Goal: Task Accomplishment & Management: Use online tool/utility

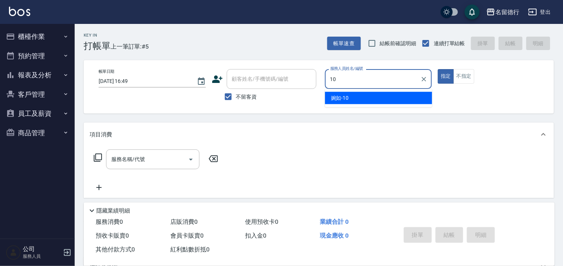
type input "婉如-10"
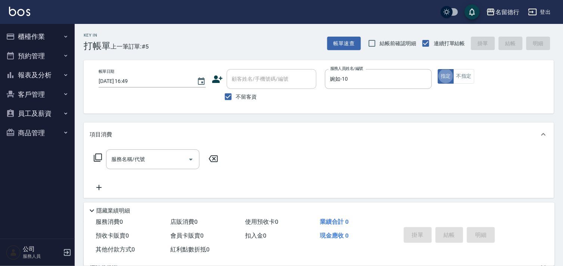
type button "true"
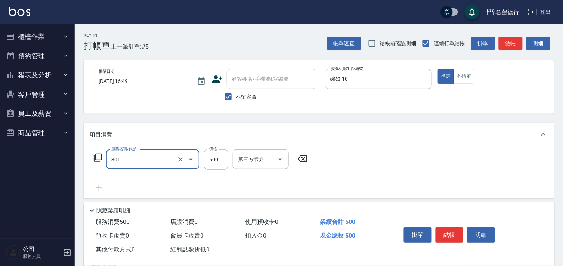
type input "剪髮(301)"
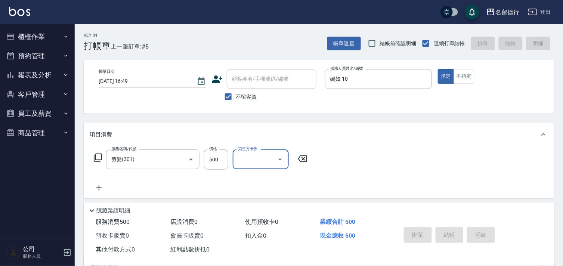
type input "[DATE] 18:10"
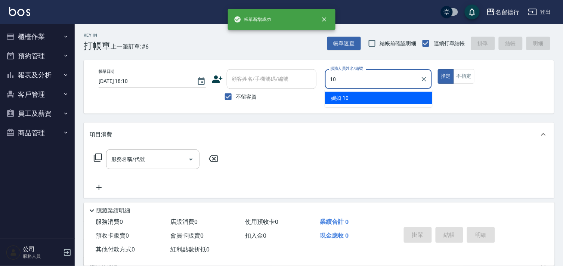
type input "婉如-10"
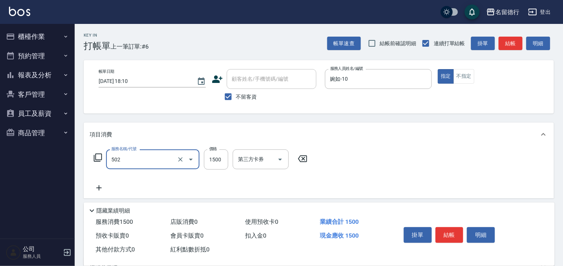
type input "染髮(502)"
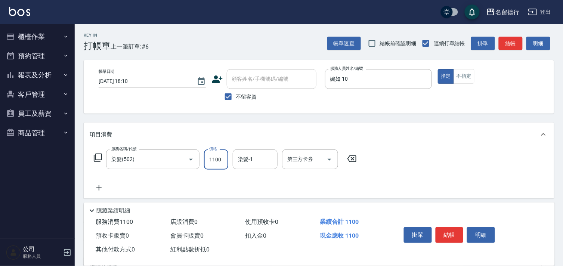
type input "1100"
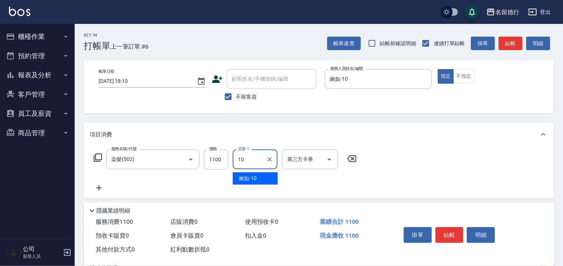
type input "婉如-10"
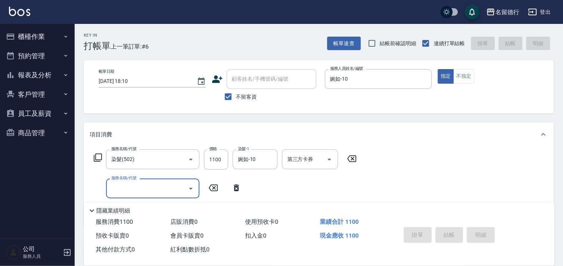
type input "[DATE] 18:11"
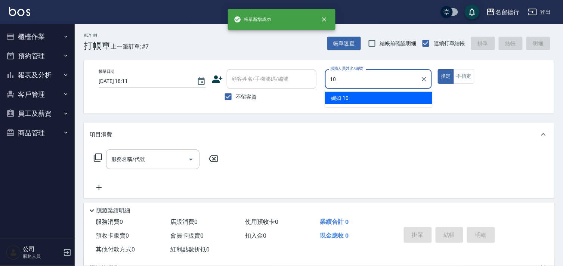
type input "婉如-10"
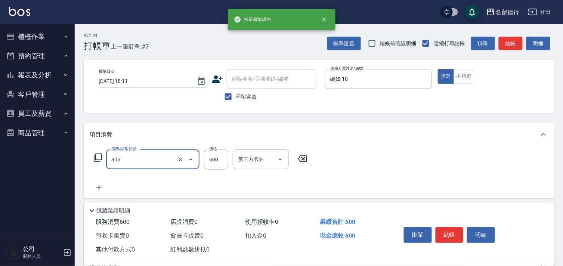
type input "剪髮(305)"
